Goal: Navigation & Orientation: Find specific page/section

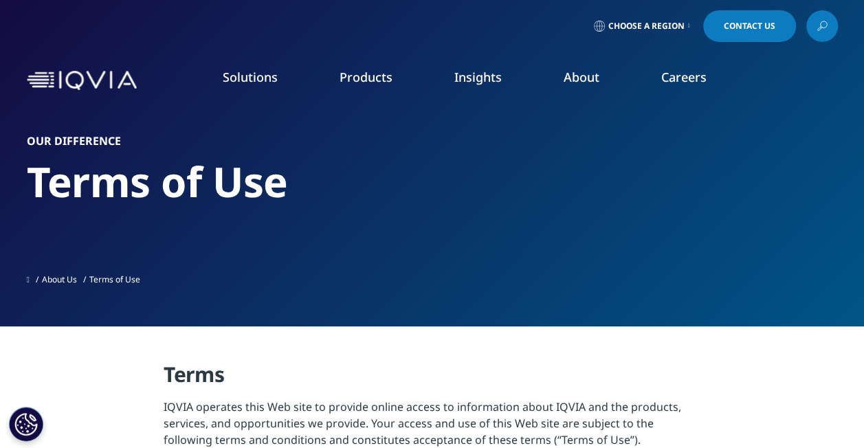
click at [688, 27] on icon at bounding box center [689, 25] width 2 height 5
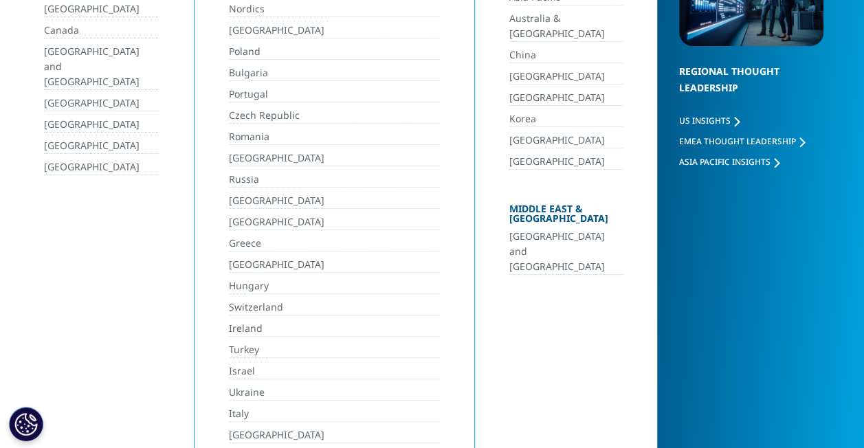
scroll to position [275, 0]
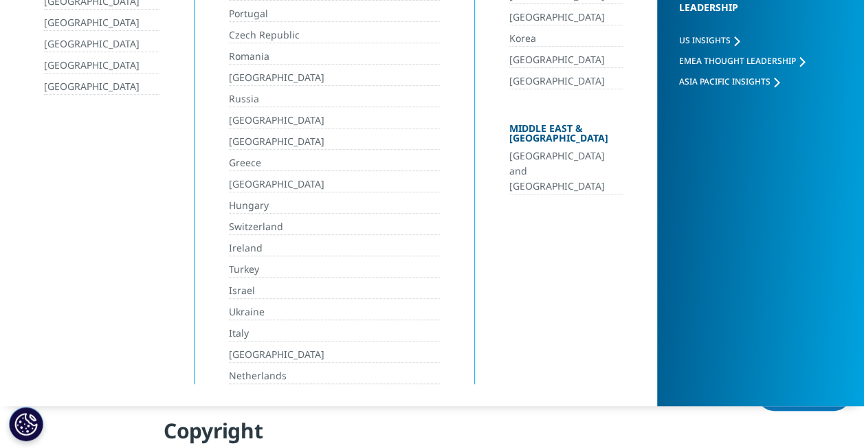
click at [244, 241] on link "Ireland" at bounding box center [335, 249] width 212 height 16
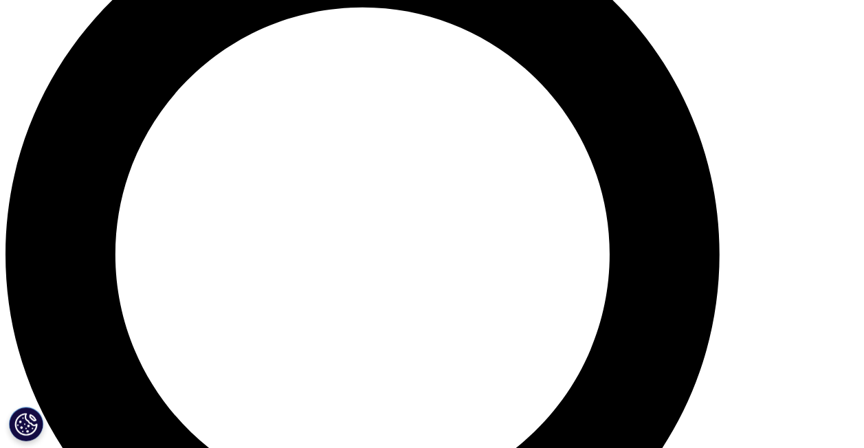
scroll to position [979, 0]
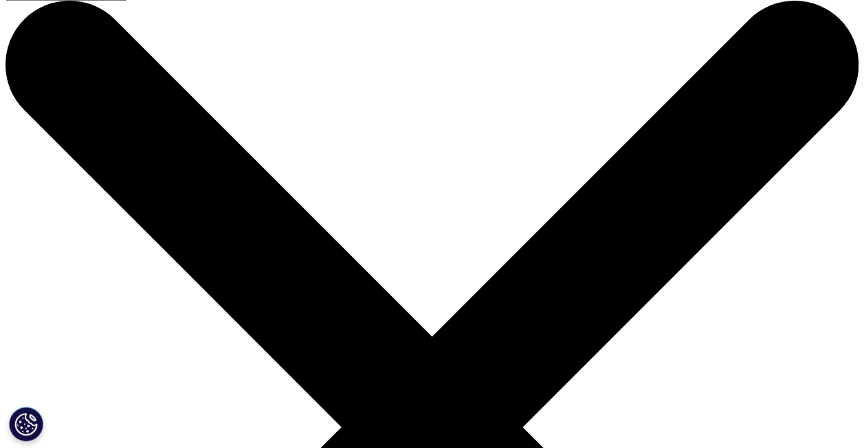
scroll to position [0, 0]
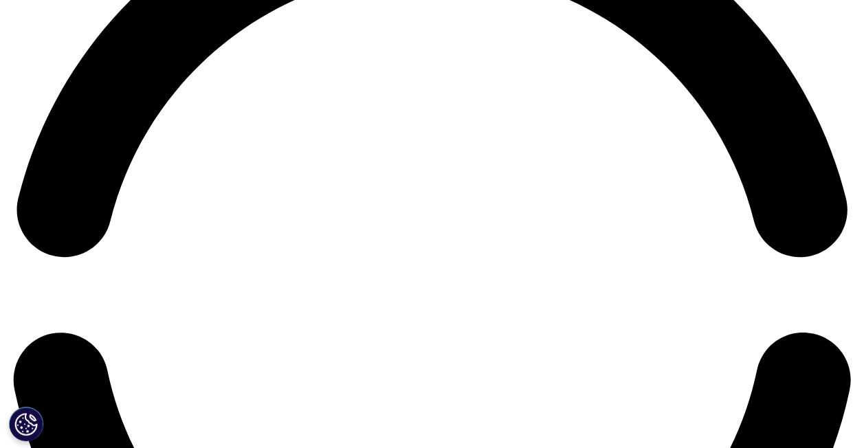
scroll to position [2055, 0]
